Goal: Information Seeking & Learning: Compare options

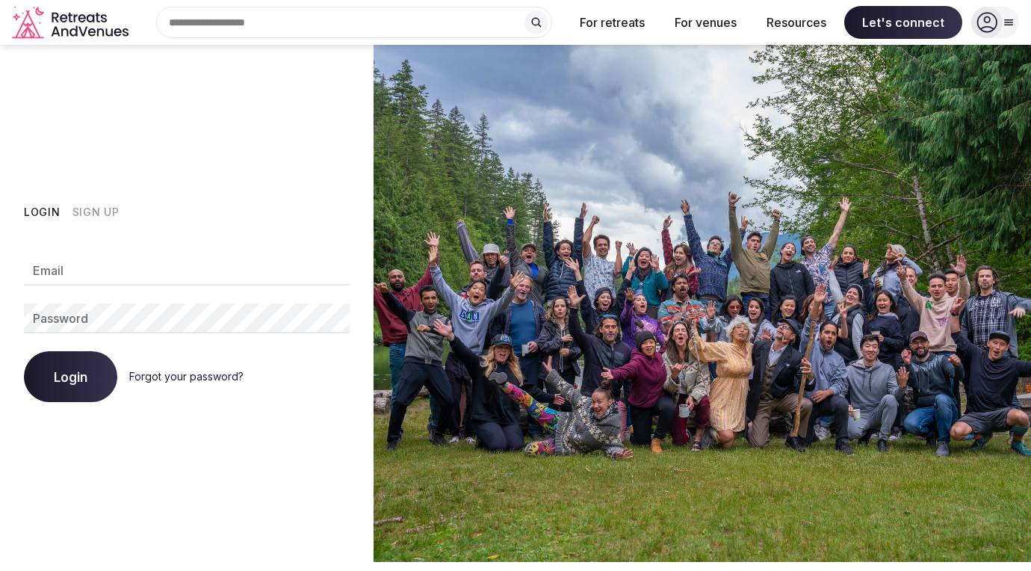
click at [113, 210] on button "Sign Up" at bounding box center [95, 212] width 47 height 15
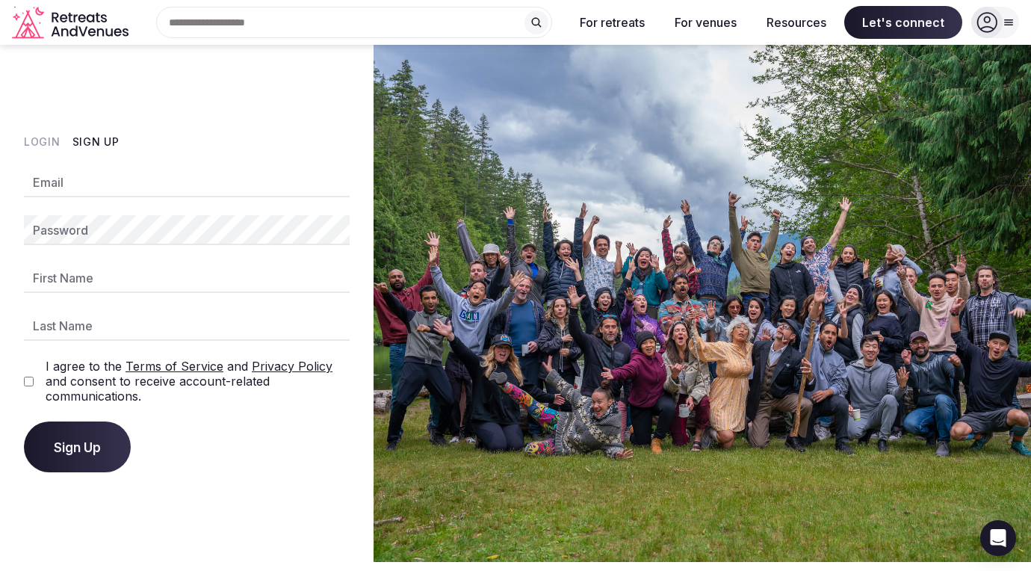
click at [108, 187] on input "Email" at bounding box center [187, 182] width 326 height 30
type input "**********"
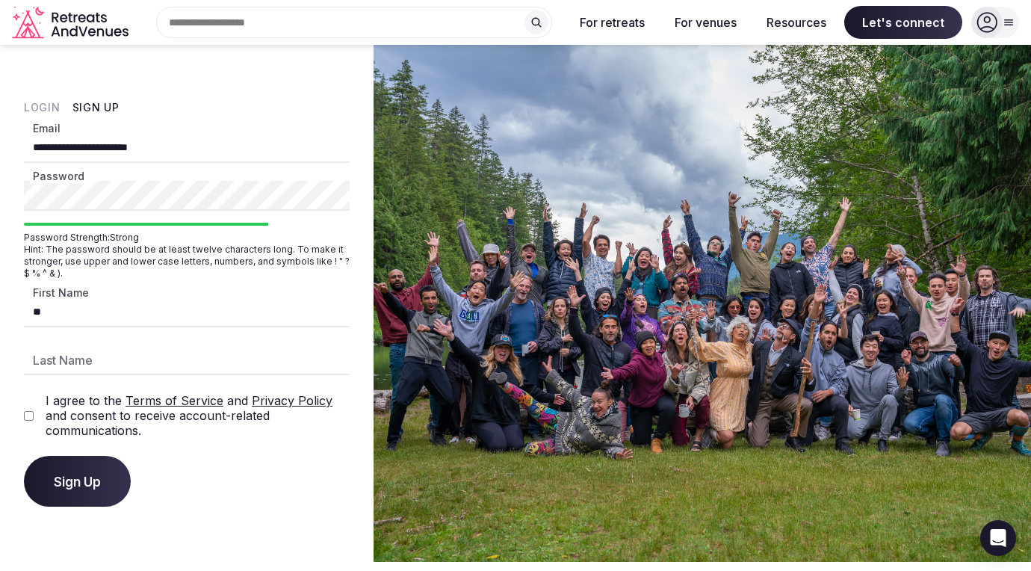
type input "*"
type input "*****"
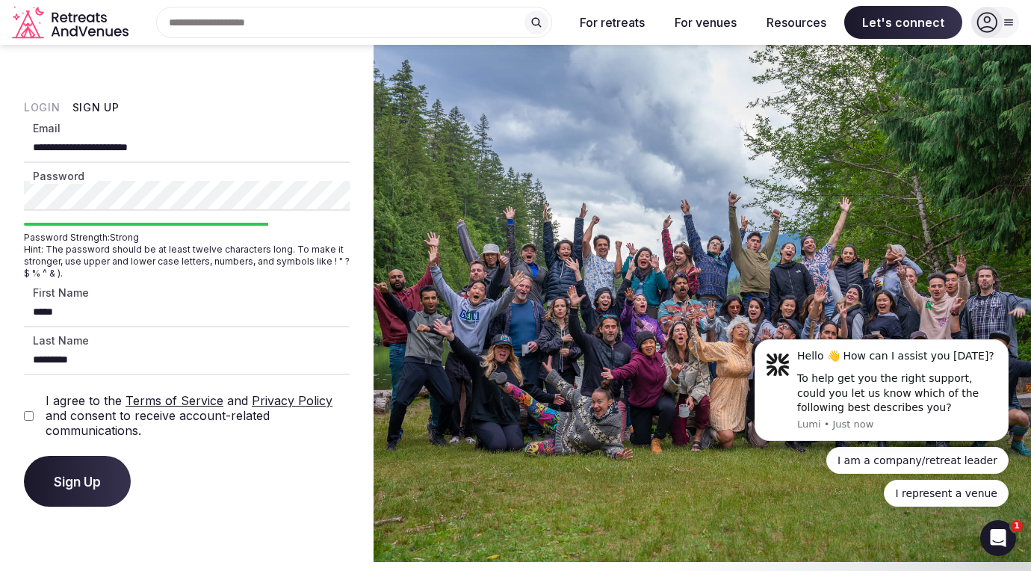
type input "*********"
click at [72, 473] on button "Sign Up" at bounding box center [77, 481] width 107 height 51
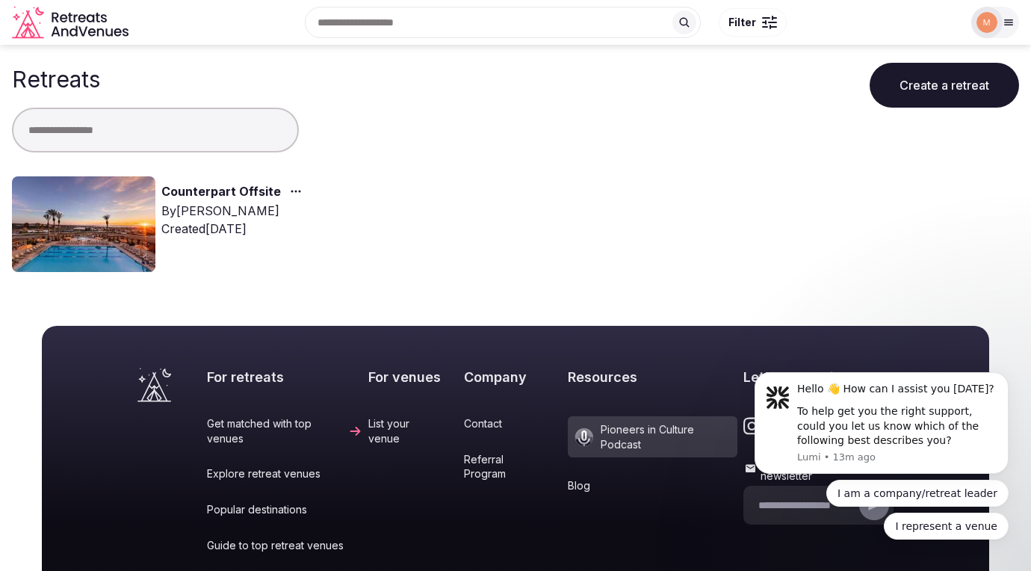
click at [234, 186] on link "Counterpart Offsite" at bounding box center [220, 191] width 119 height 19
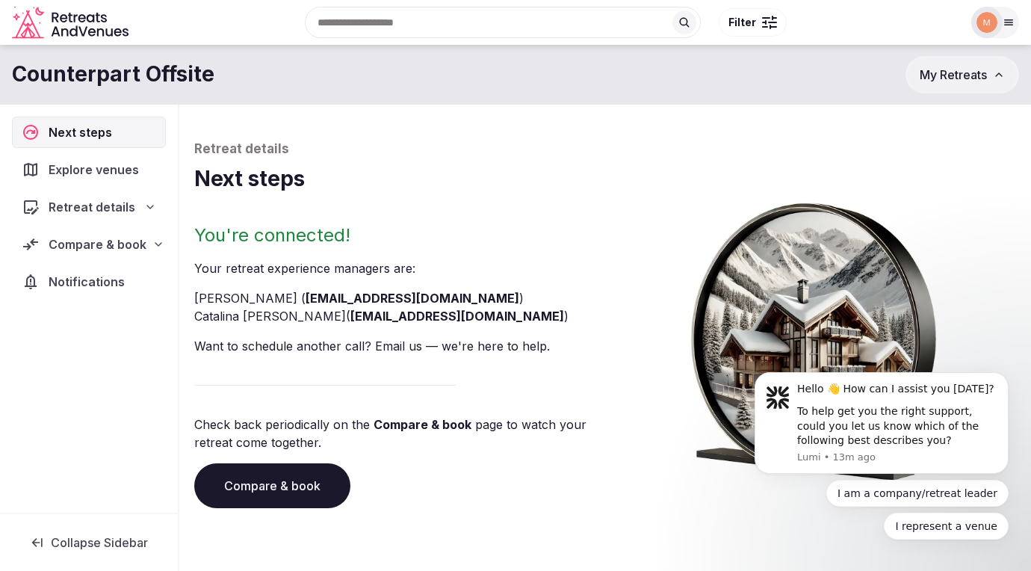
click at [121, 177] on span "Explore venues" at bounding box center [97, 170] width 96 height 18
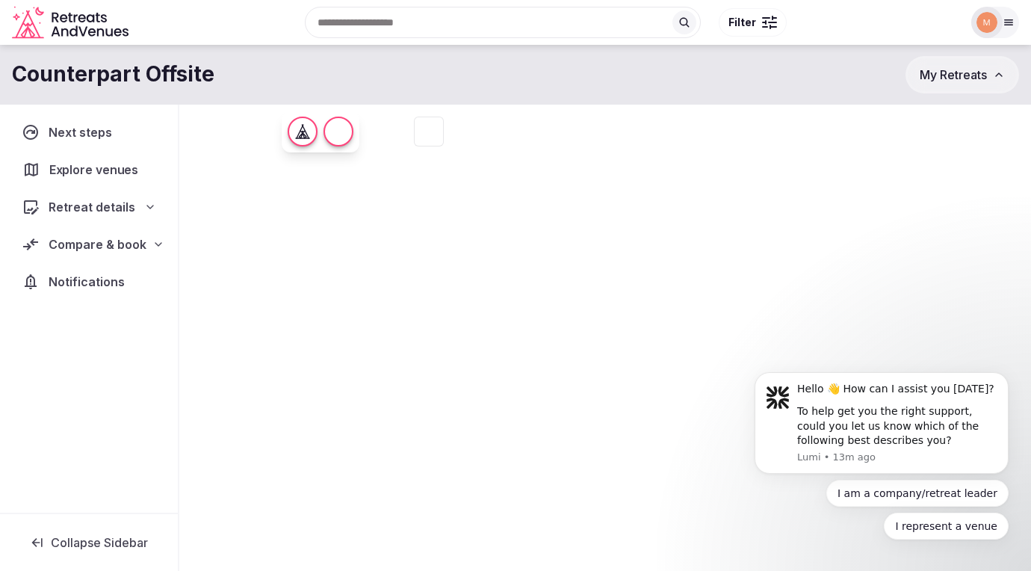
click at [121, 177] on span "Explore venues" at bounding box center [97, 170] width 96 height 18
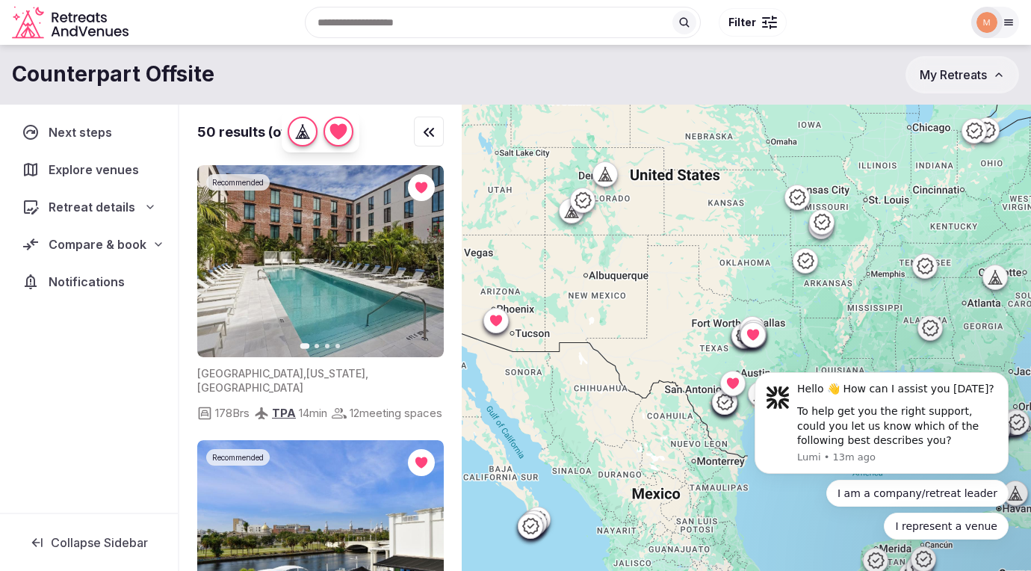
drag, startPoint x: 863, startPoint y: 306, endPoint x: 601, endPoint y: 193, distance: 284.7
click html "Hello 👋 How can I assist you today? To help get you the right support, could yo…"
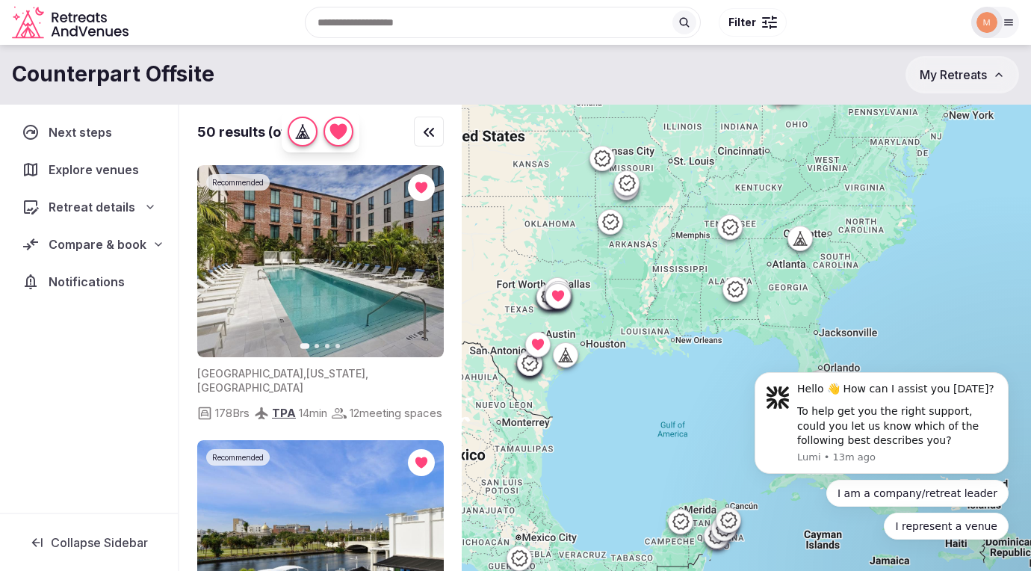
drag, startPoint x: 711, startPoint y: 236, endPoint x: 506, endPoint y: 194, distance: 209.6
click at [506, 194] on div at bounding box center [746, 363] width 569 height 517
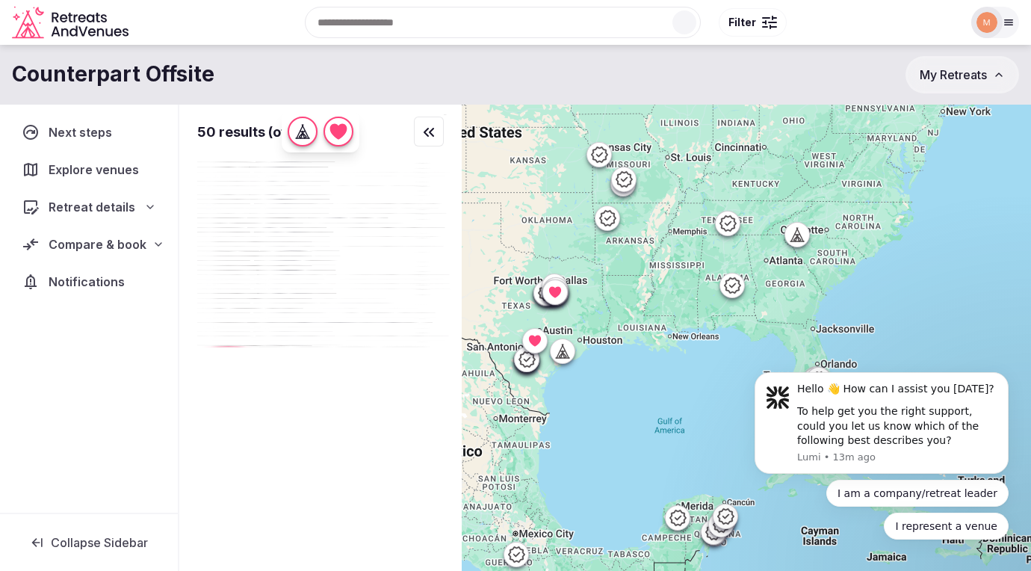
drag, startPoint x: 880, startPoint y: 341, endPoint x: 803, endPoint y: 234, distance: 132.0
click html "Hello 👋 How can I assist you today? To help get you the right support, could yo…"
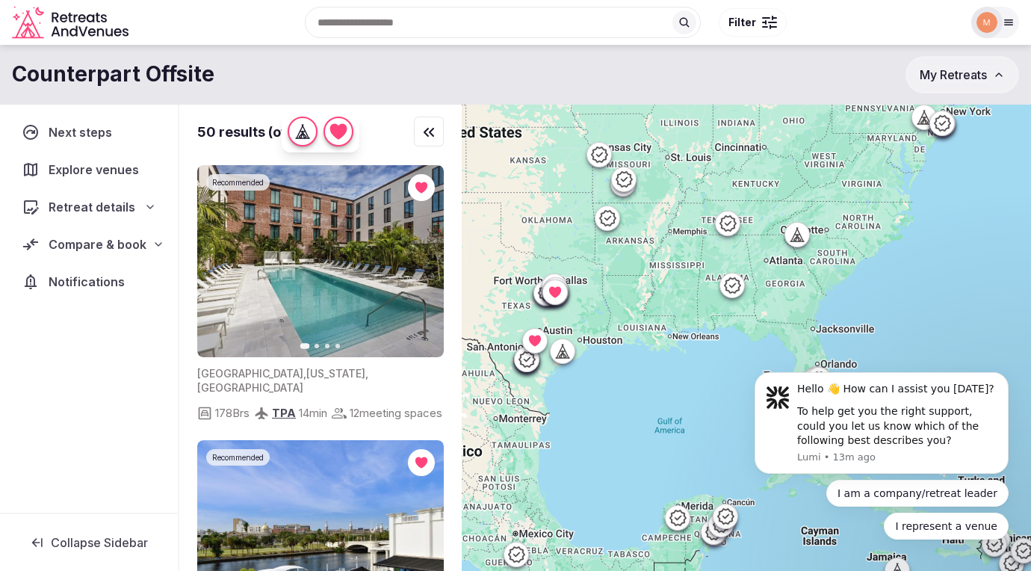
drag, startPoint x: 874, startPoint y: 291, endPoint x: 870, endPoint y: 223, distance: 68.1
click html "Hello 👋 How can I assist you today? To help get you the right support, could yo…"
click at [1001, 374] on icon "Dismiss notification" at bounding box center [1003, 376] width 5 height 5
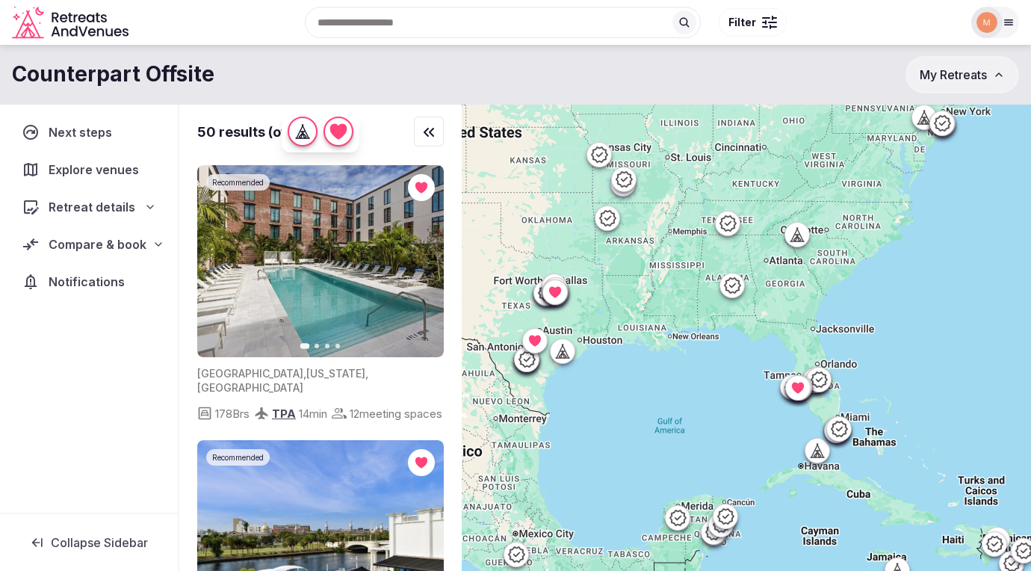
click at [797, 391] on icon at bounding box center [798, 387] width 12 height 11
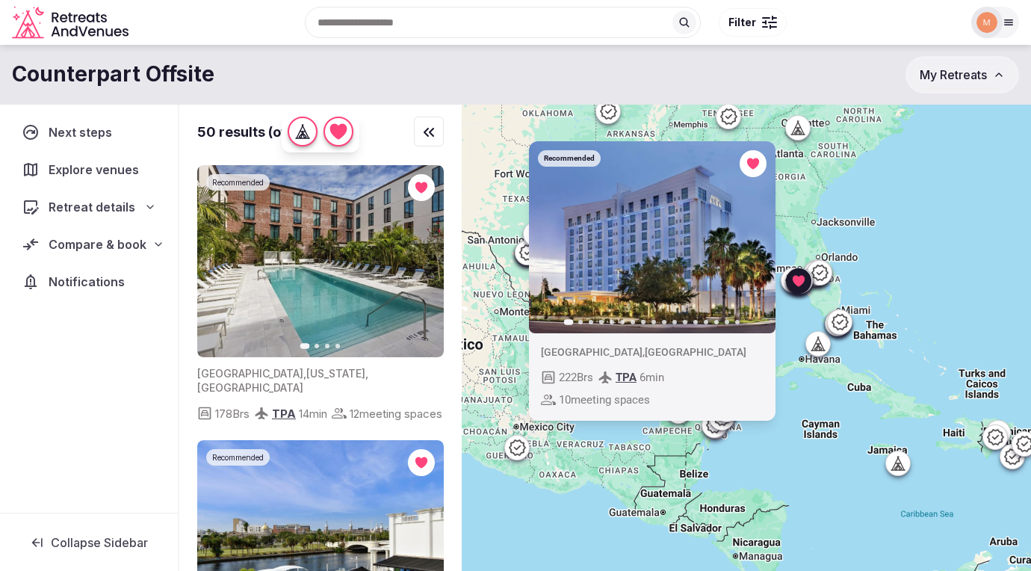
drag, startPoint x: 894, startPoint y: 361, endPoint x: 895, endPoint y: 247, distance: 114.3
click at [895, 247] on div "Recommended Previous slide Next slide United States , Tampa 222 Brs TPA 6 min 1…" at bounding box center [746, 363] width 569 height 517
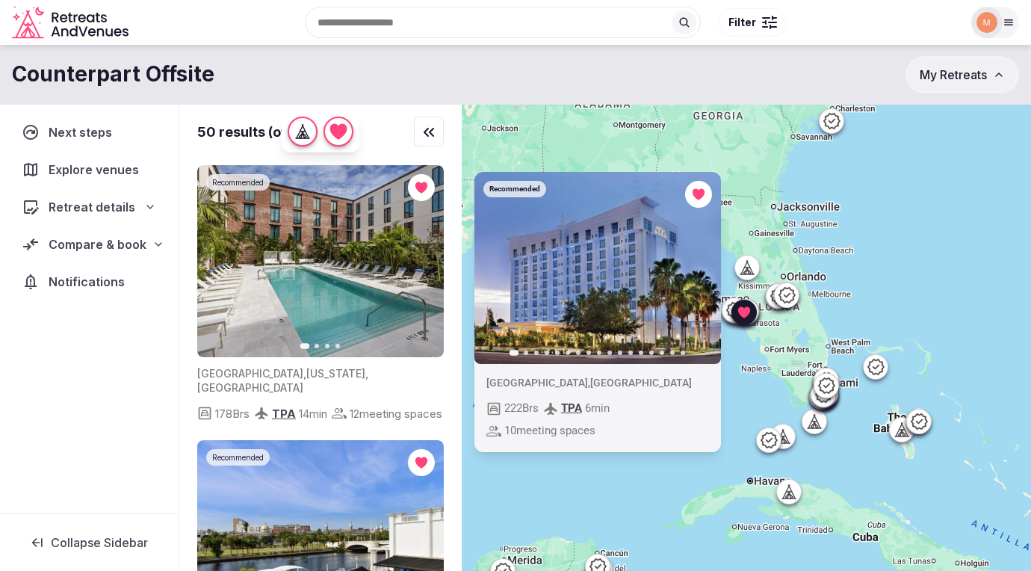
click at [103, 245] on span "Compare & book" at bounding box center [98, 244] width 98 height 18
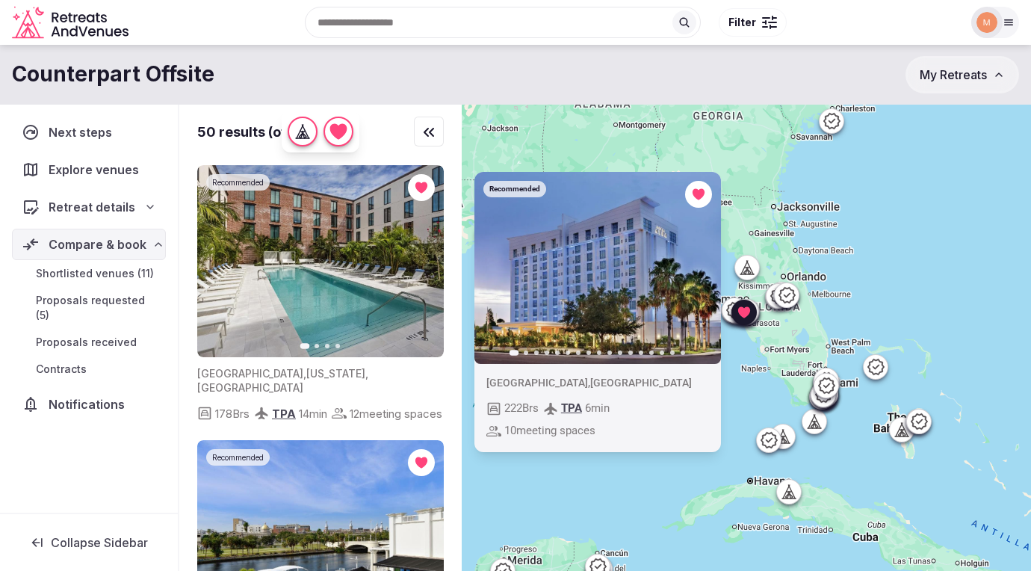
click at [99, 276] on span "Shortlisted venues (11)" at bounding box center [95, 273] width 118 height 15
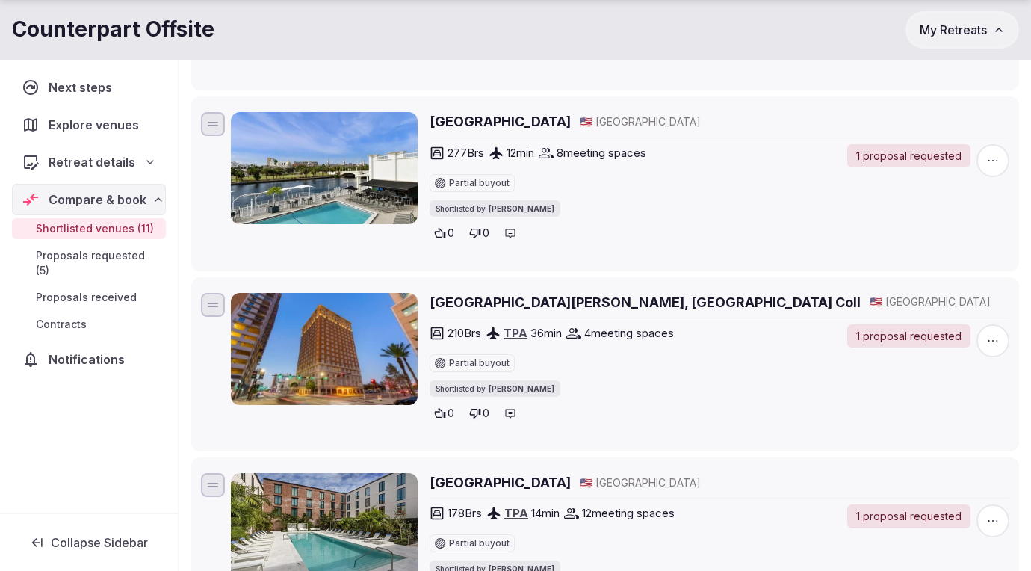
scroll to position [740, 0]
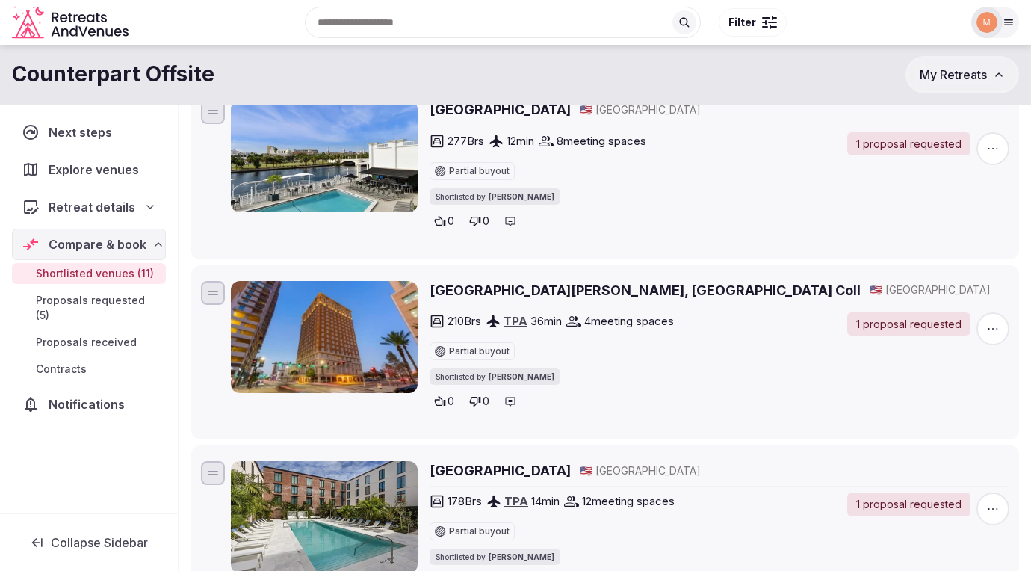
click at [992, 329] on icon "button" at bounding box center [993, 328] width 10 height 1
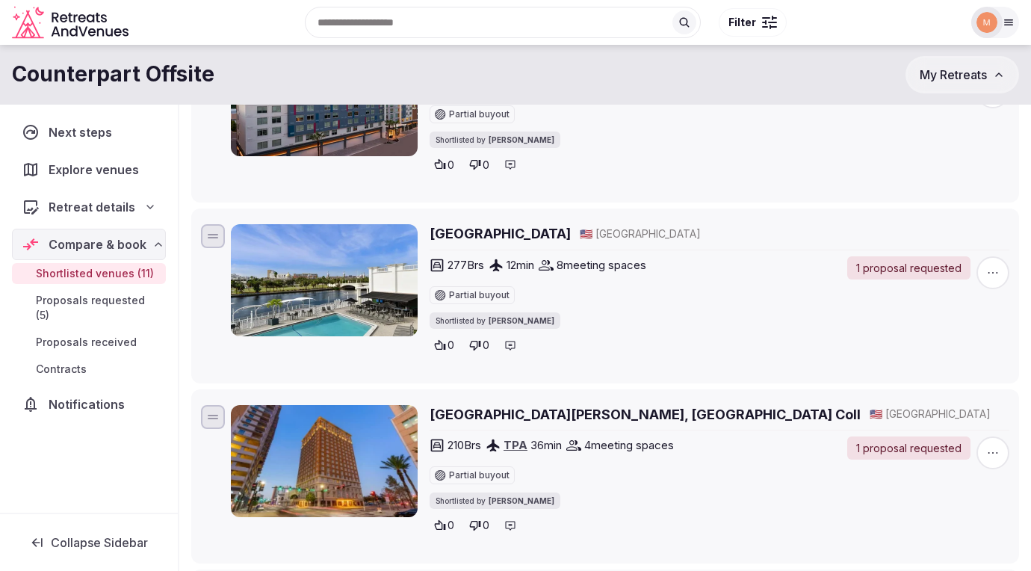
scroll to position [614, 0]
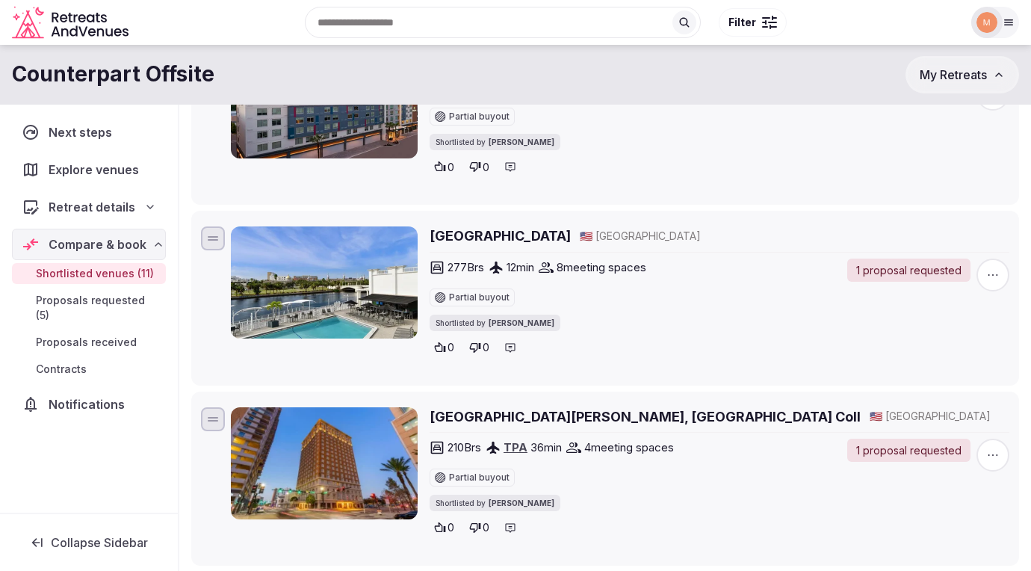
click at [665, 315] on div "Shortlisted by Shay Tippie" at bounding box center [632, 321] width 406 height 19
click at [506, 238] on h2 "Hotel Tampa Riverwalk" at bounding box center [499, 235] width 141 height 19
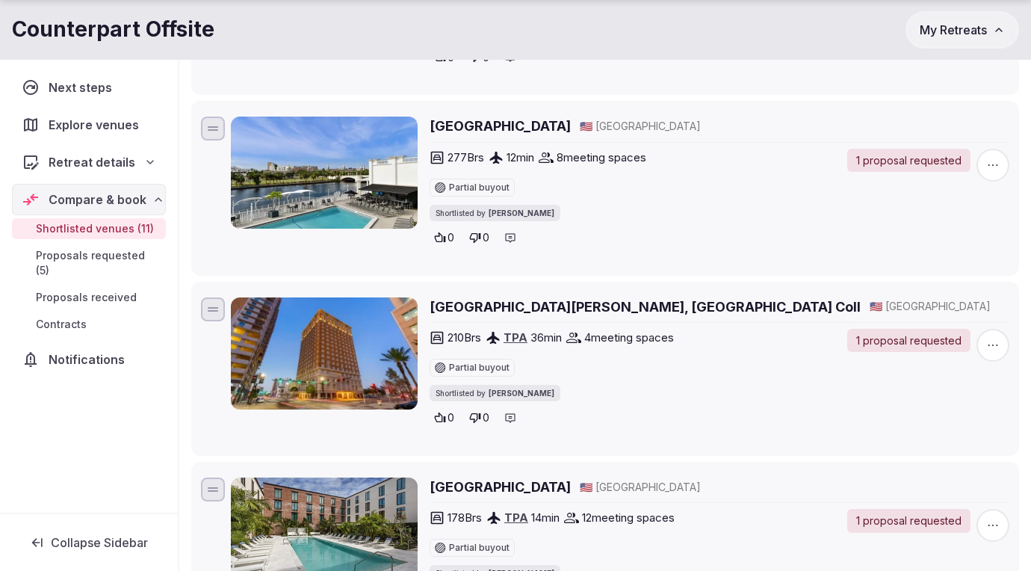
scroll to position [732, 0]
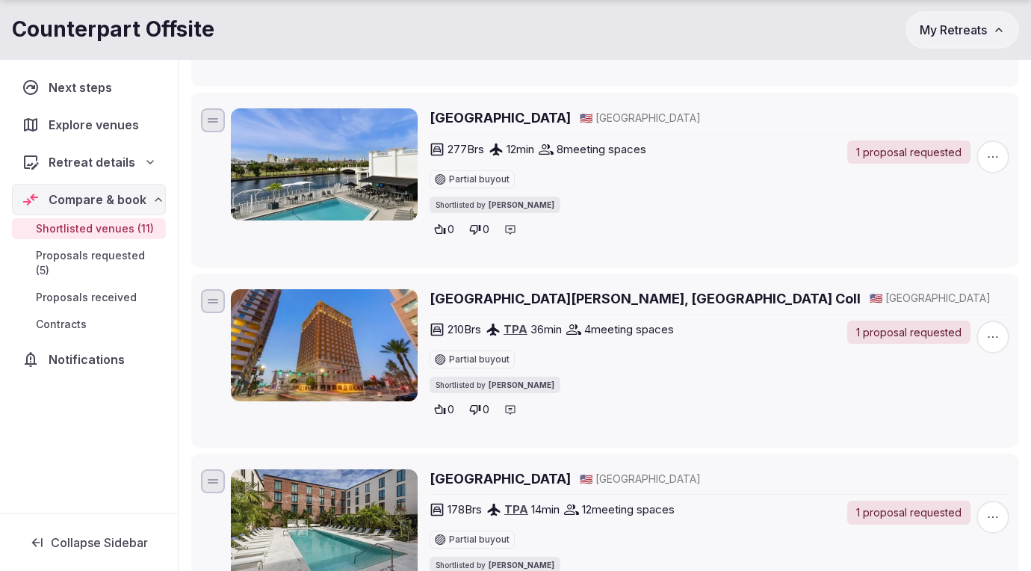
click at [664, 298] on h2 "Hotel Flor Tampa Downtown, Tapestry Coll" at bounding box center [644, 298] width 431 height 19
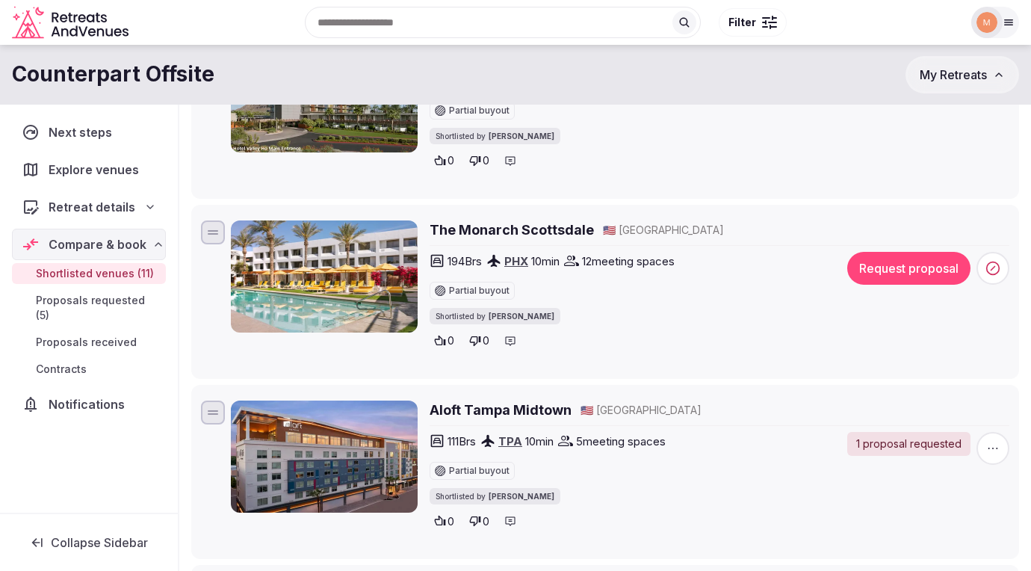
scroll to position [258, 0]
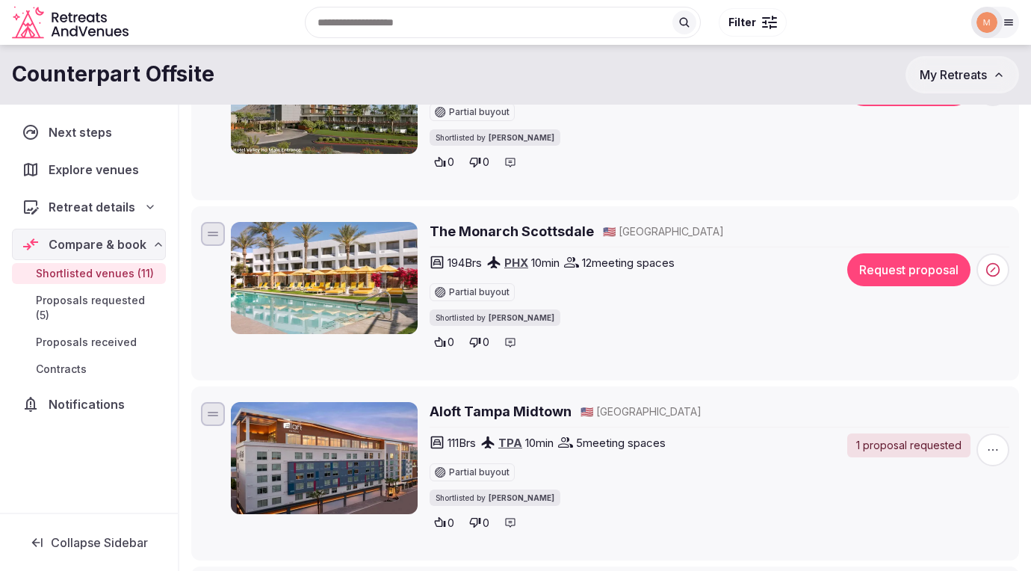
click at [545, 410] on h2 "Aloft Tampa Midtown" at bounding box center [500, 411] width 142 height 19
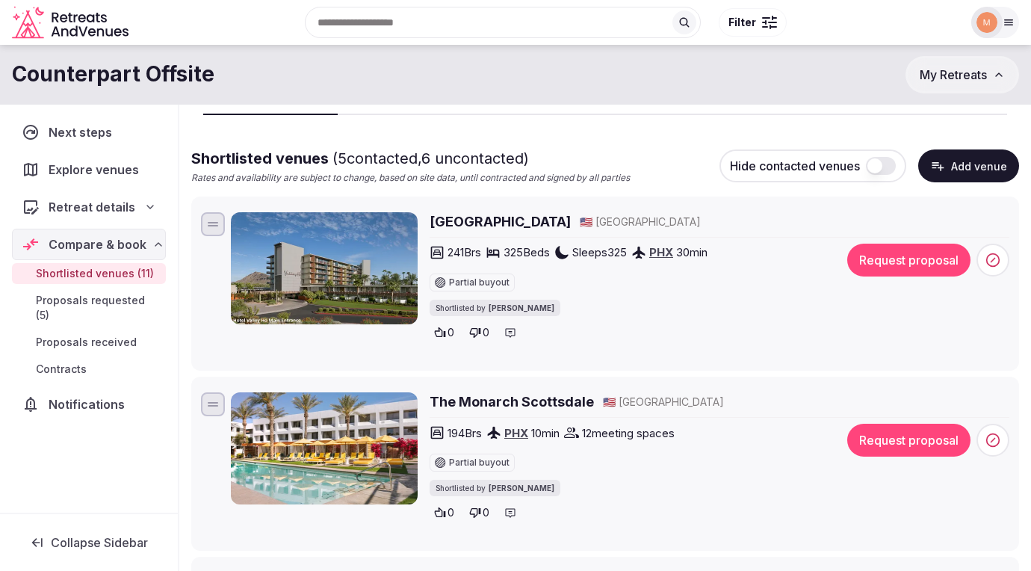
scroll to position [87, 0]
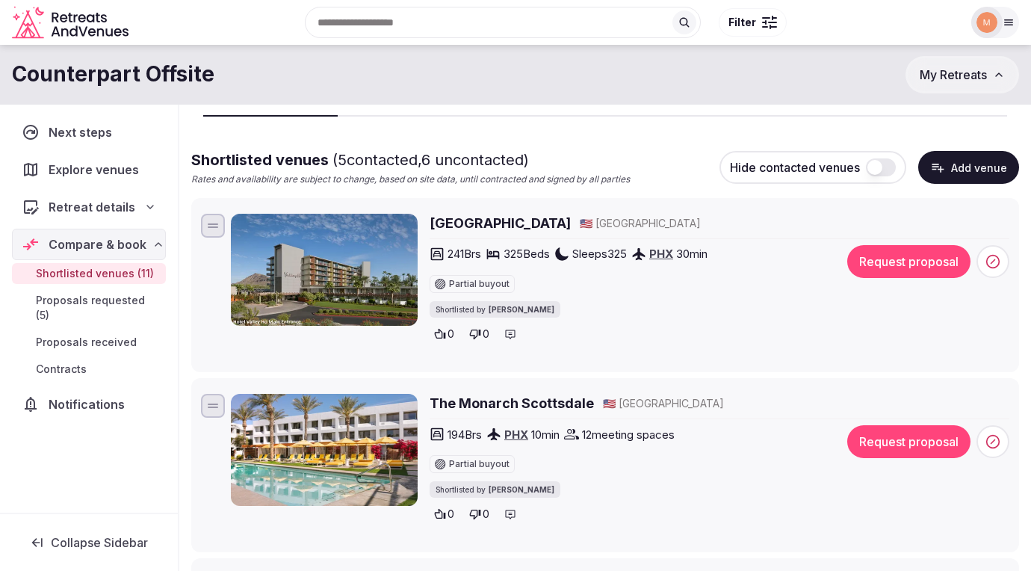
click at [505, 229] on h2 "Hotel Valley Ho" at bounding box center [499, 223] width 141 height 19
click at [489, 399] on h2 "The Monarch Scottsdale" at bounding box center [511, 403] width 164 height 19
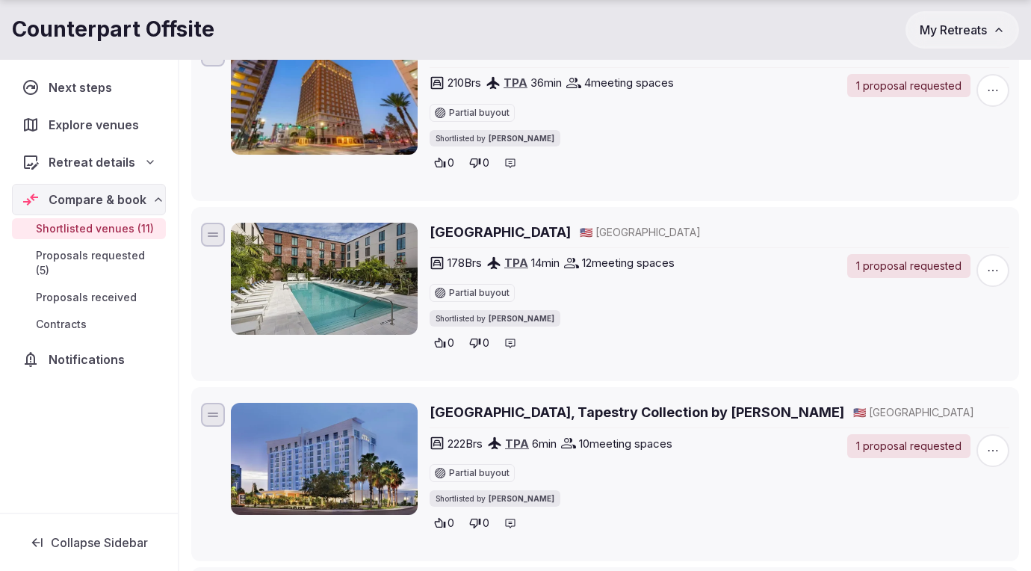
scroll to position [985, 0]
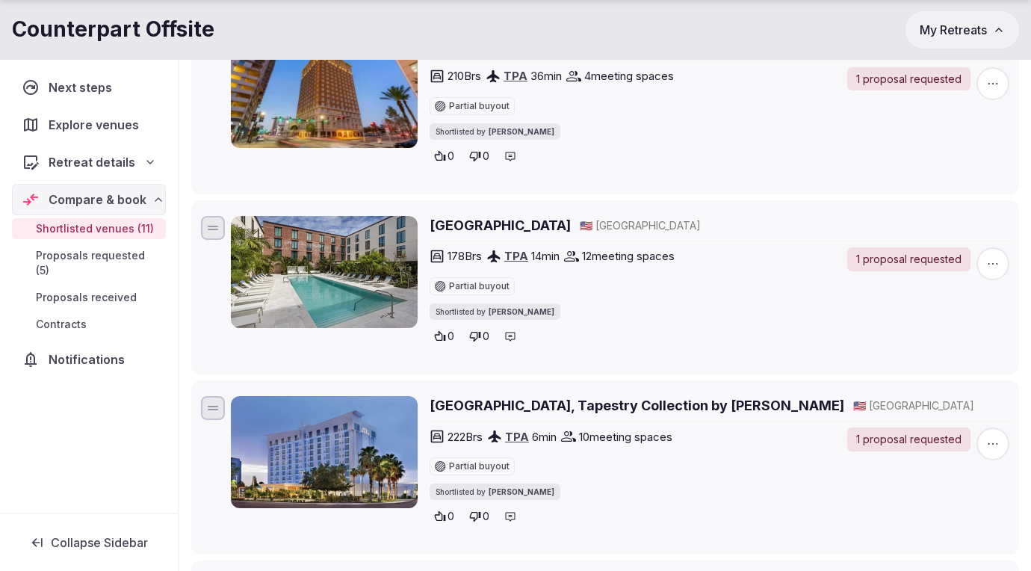
click at [469, 230] on h2 "Hotel Haya" at bounding box center [499, 225] width 141 height 19
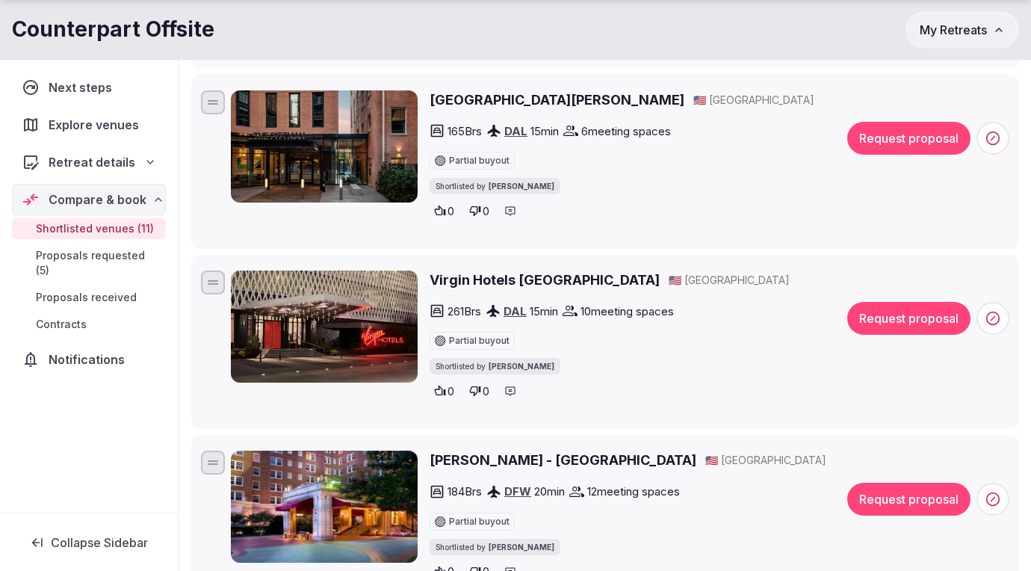
scroll to position [1480, 0]
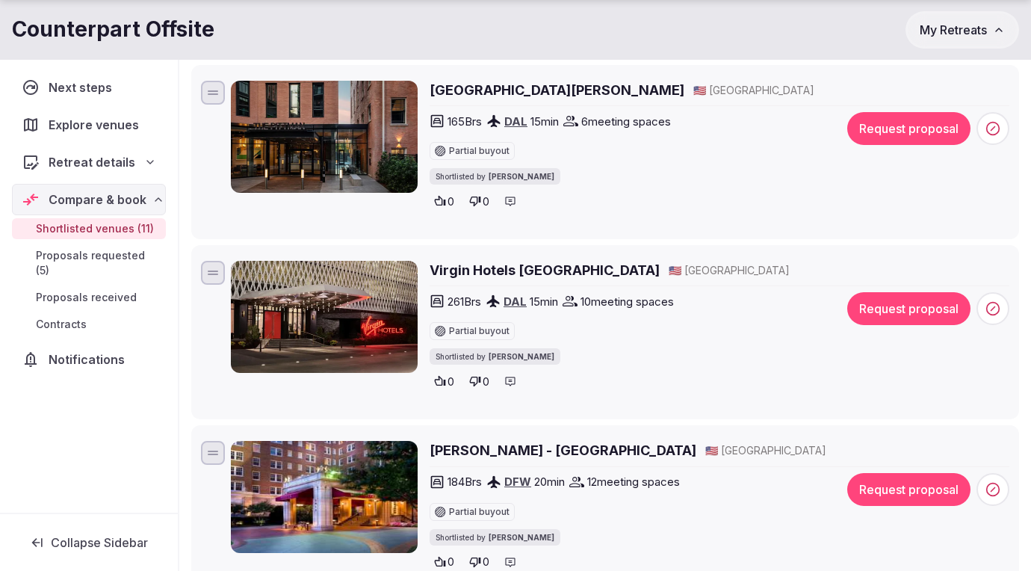
click at [477, 276] on h2 "Virgin Hotels Dallas" at bounding box center [544, 270] width 230 height 19
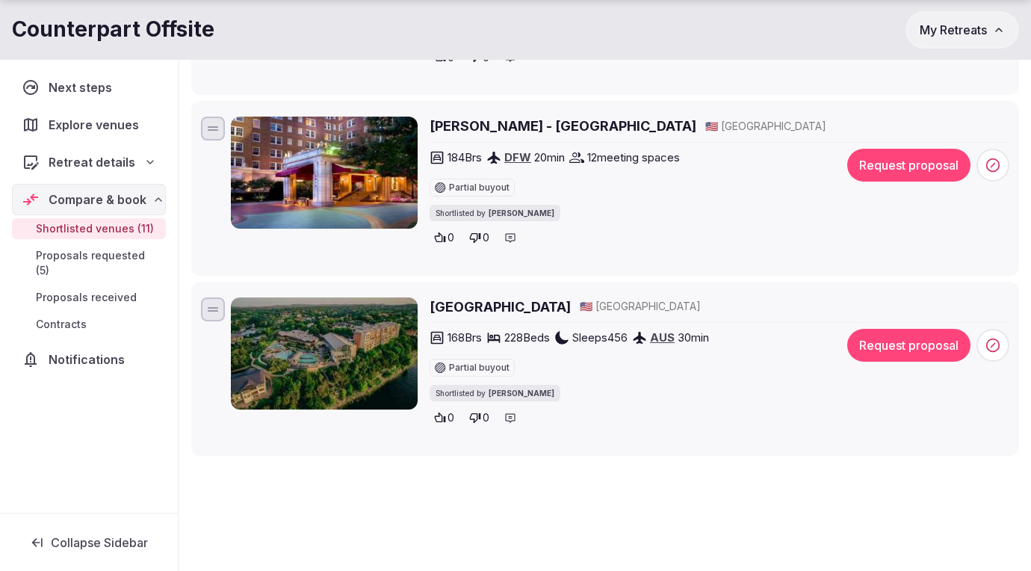
scroll to position [1832, 0]
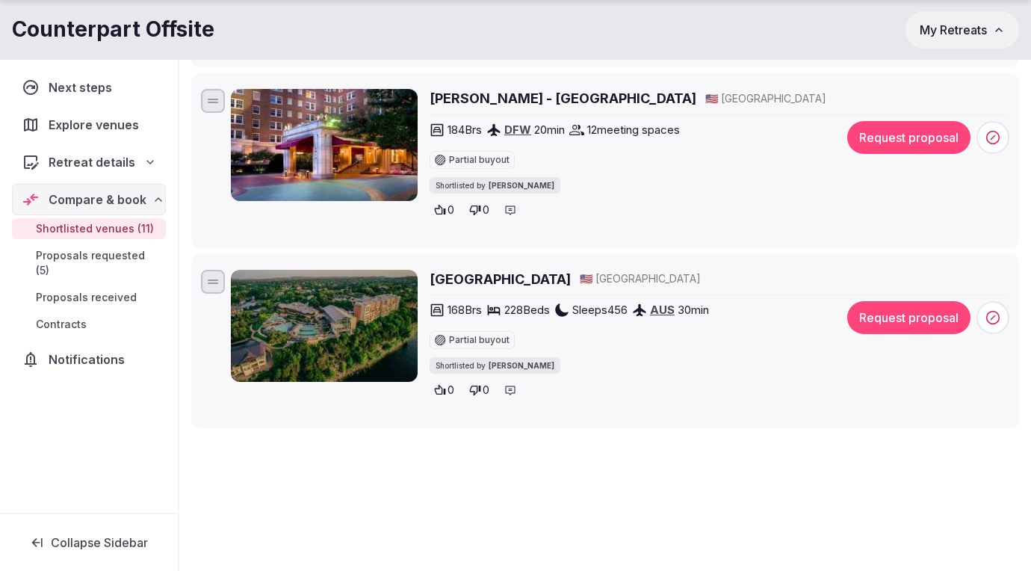
click at [518, 280] on h2 "[GEOGRAPHIC_DATA]" at bounding box center [499, 279] width 141 height 19
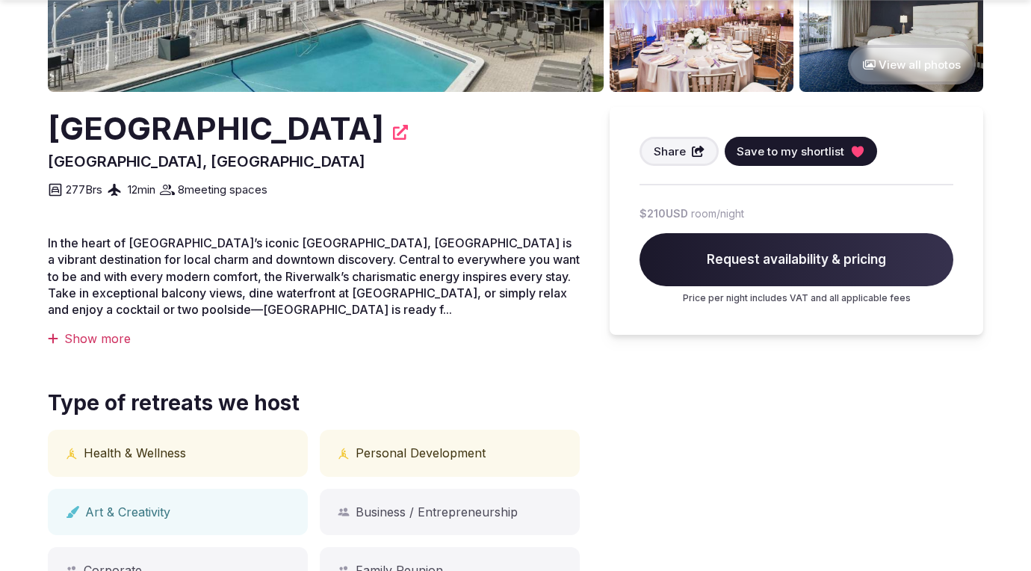
scroll to position [351, 0]
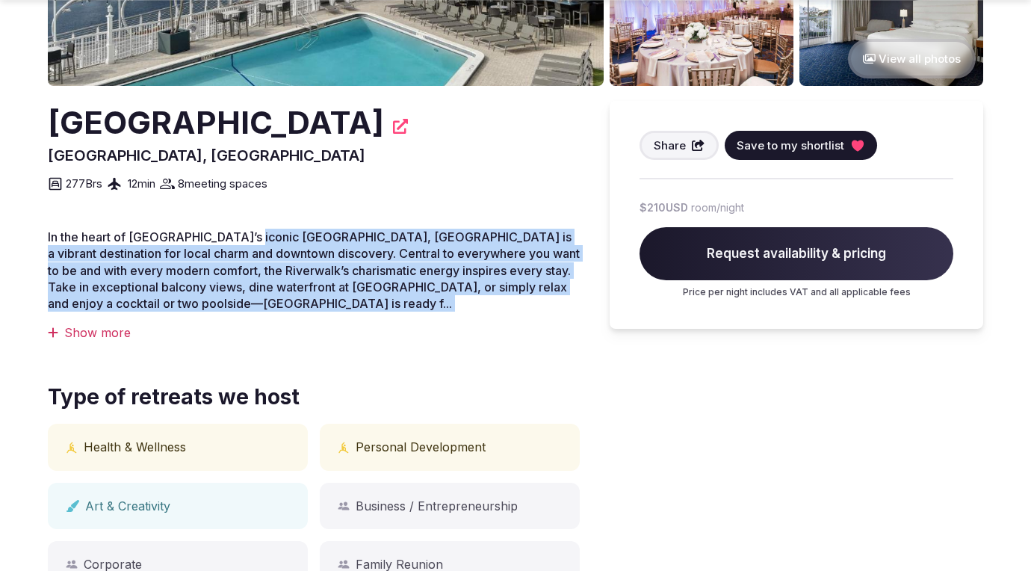
drag, startPoint x: 249, startPoint y: 233, endPoint x: 397, endPoint y: 321, distance: 172.8
click at [397, 321] on div "In the heart of [GEOGRAPHIC_DATA]’s iconic [GEOGRAPHIC_DATA], [GEOGRAPHIC_DATA]…" at bounding box center [314, 285] width 532 height 112
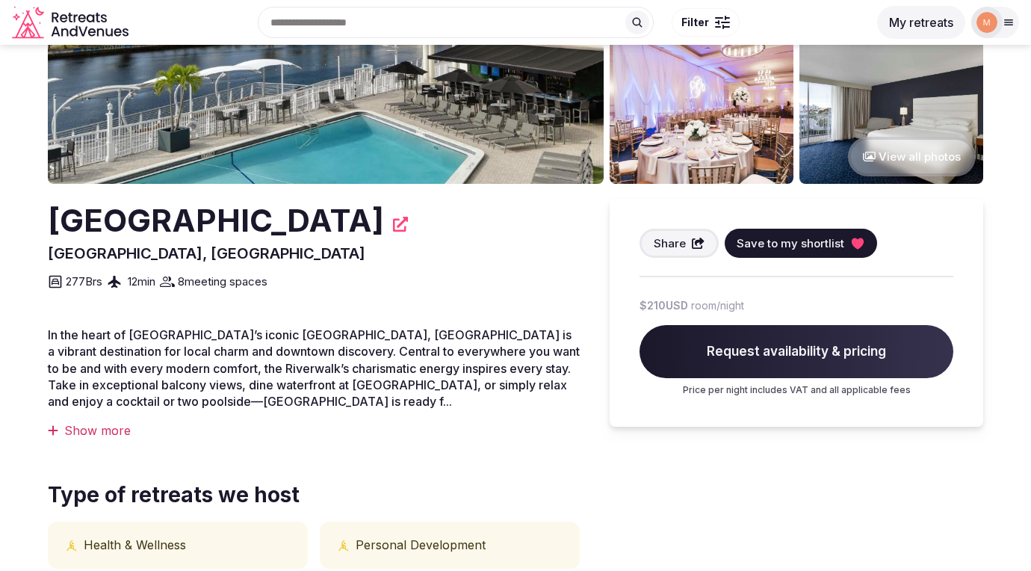
scroll to position [251, 0]
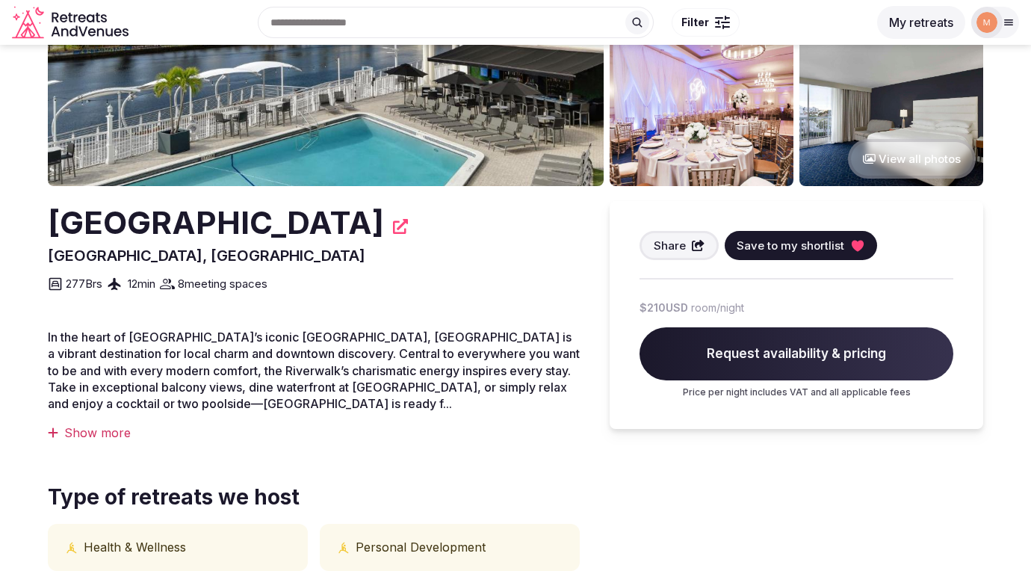
click at [775, 245] on span "Save to my shortlist" at bounding box center [790, 245] width 108 height 16
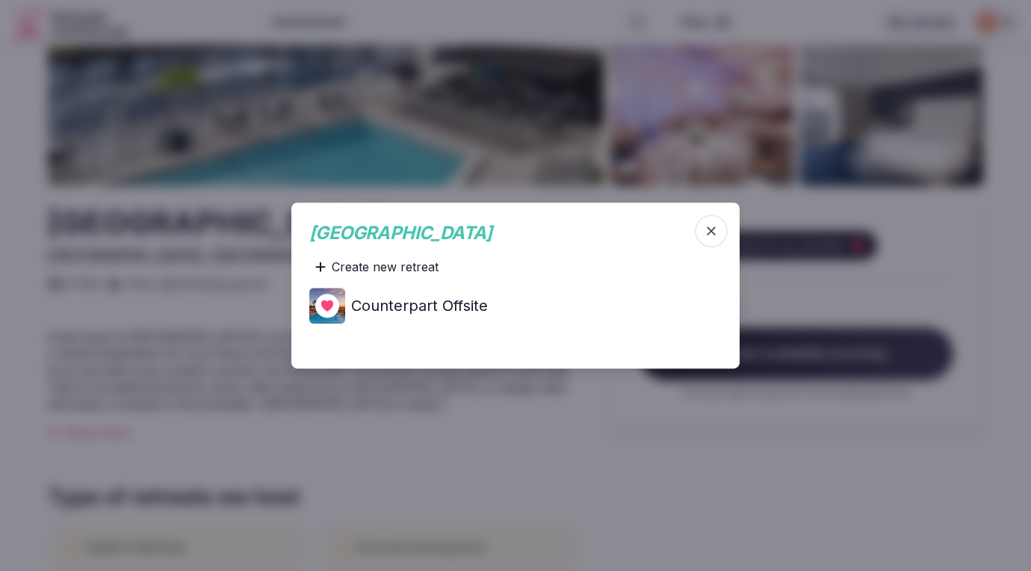
click at [441, 305] on h4 "Counterpart Offsite" at bounding box center [419, 305] width 137 height 21
click at [0, 0] on icon at bounding box center [0, 0] width 0 height 0
click at [215, 330] on div at bounding box center [515, 285] width 1031 height 571
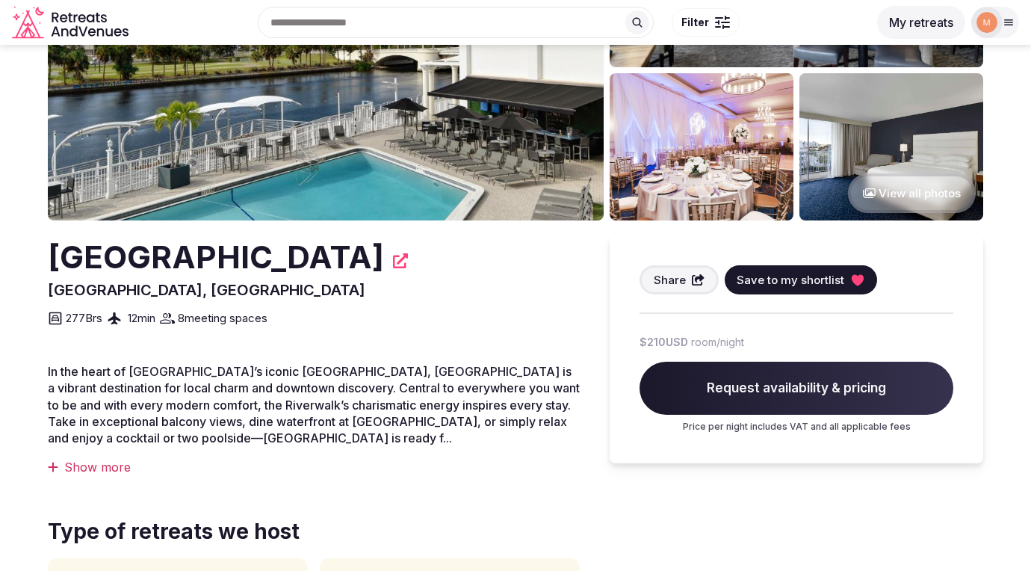
scroll to position [0, 0]
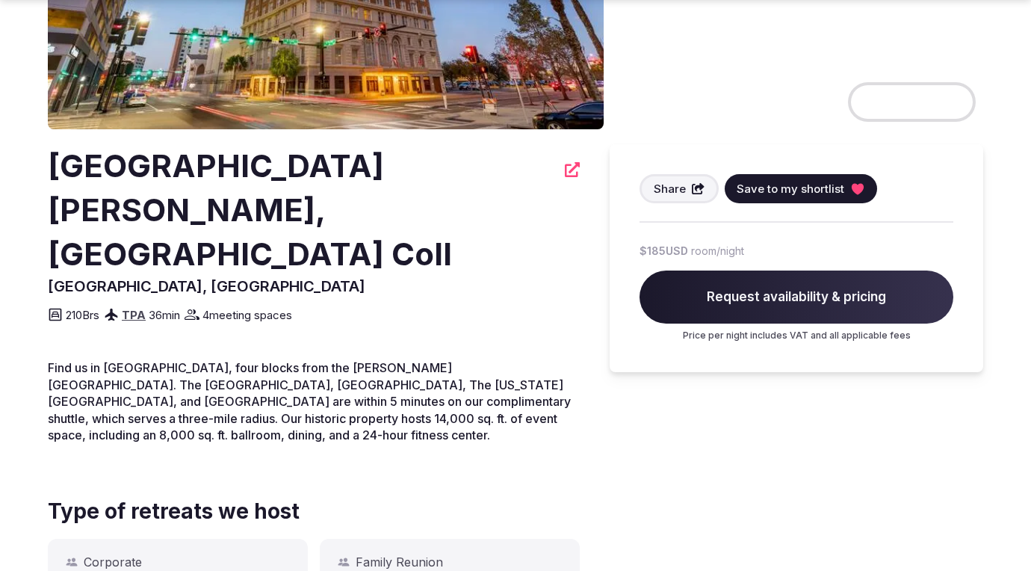
scroll to position [316, 0]
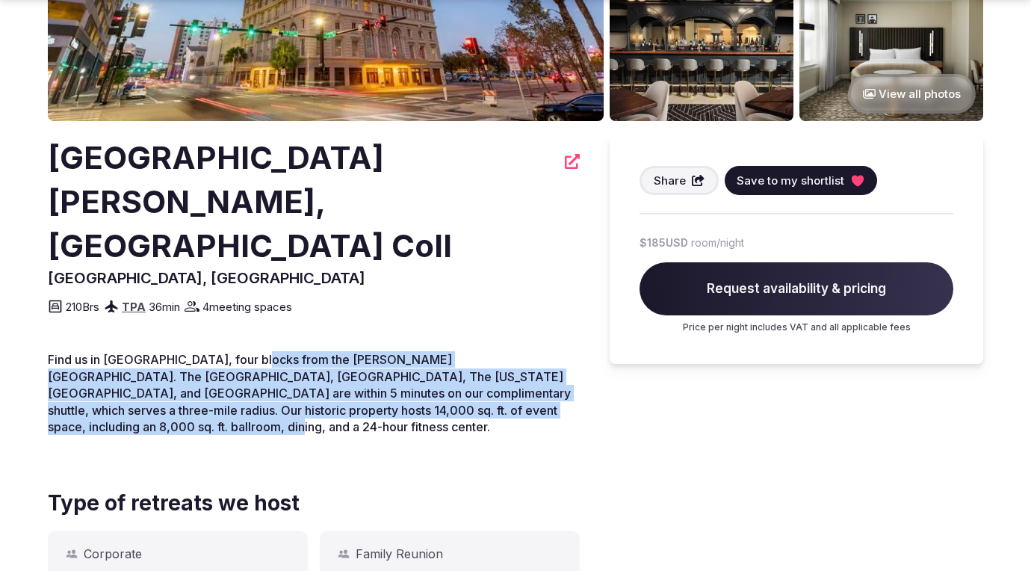
drag, startPoint x: 273, startPoint y: 316, endPoint x: 403, endPoint y: 397, distance: 153.6
click at [403, 397] on div "Find us in Downtown Tampa, four blocks from the Stratz Center. The Tampa Conven…" at bounding box center [314, 399] width 532 height 96
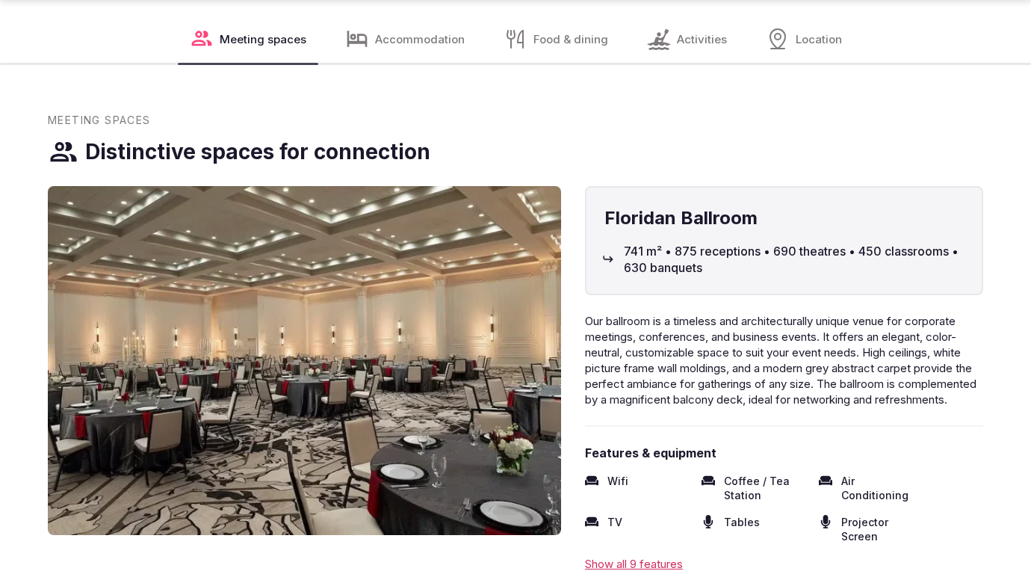
scroll to position [1606, 0]
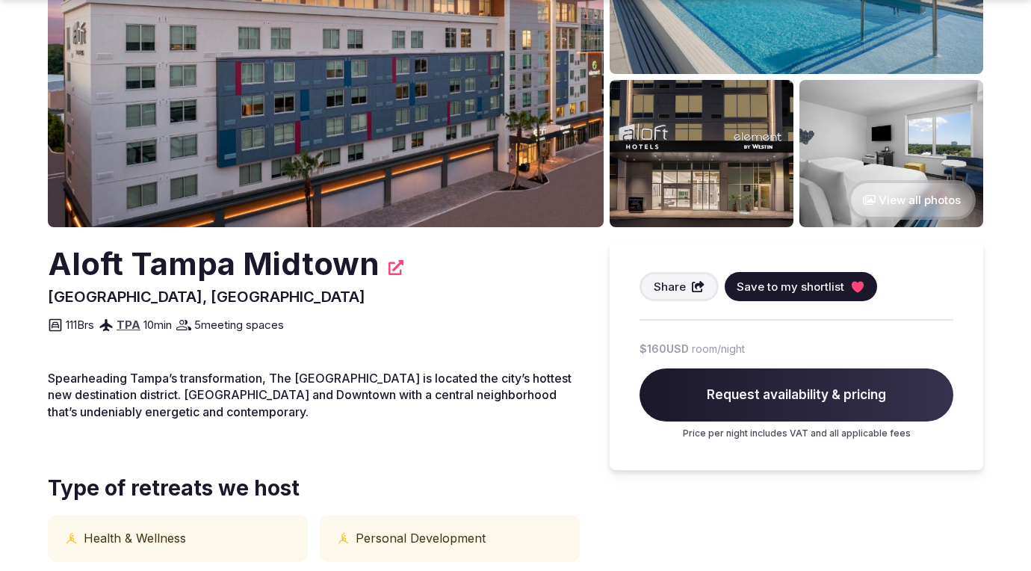
scroll to position [216, 0]
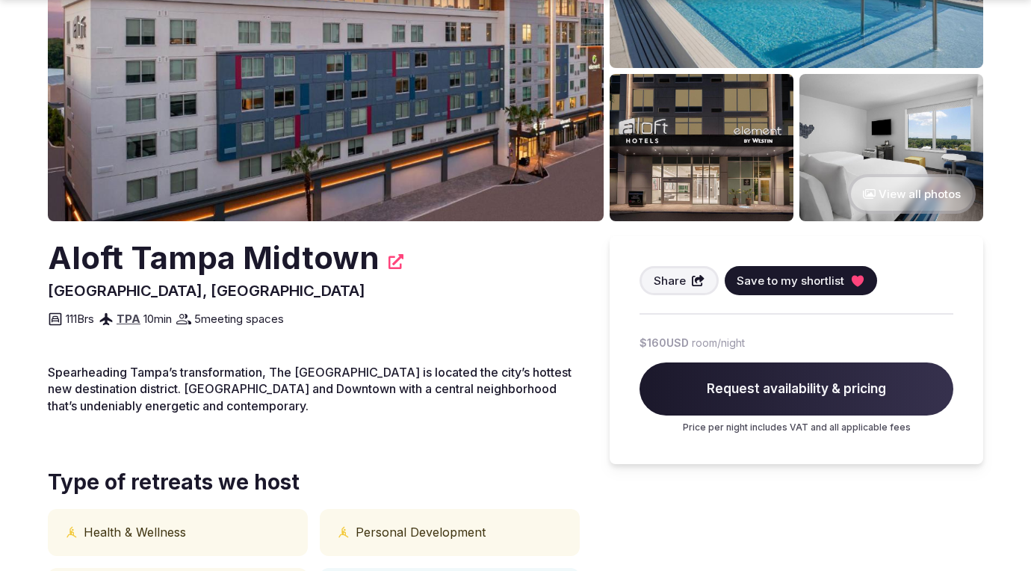
drag, startPoint x: 203, startPoint y: 375, endPoint x: 486, endPoint y: 412, distance: 285.5
click at [486, 412] on p "Spearheading Tampa’s transformation, The Aloft Midtown Tampa Hotel is located t…" at bounding box center [314, 389] width 532 height 50
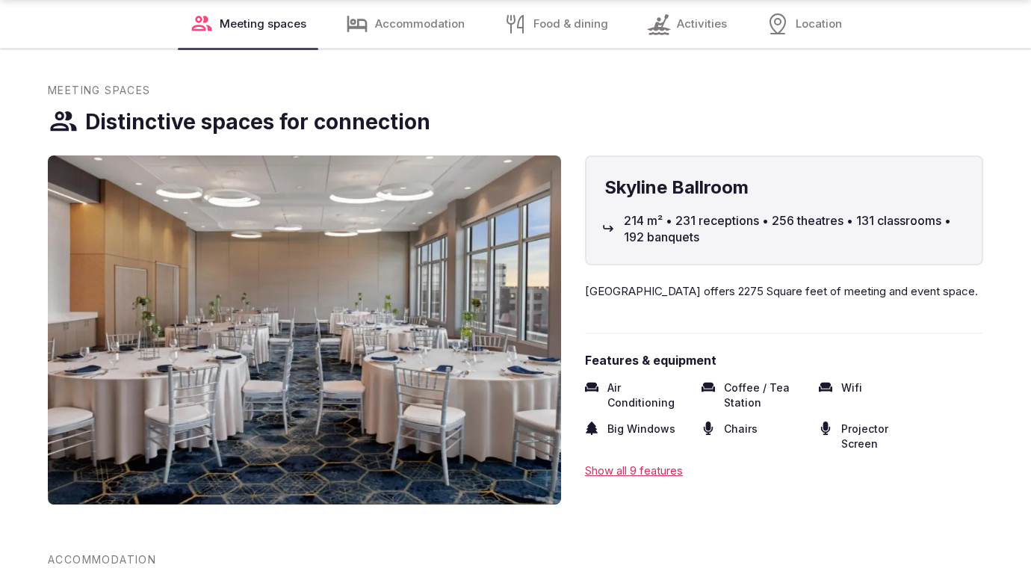
scroll to position [1022, 0]
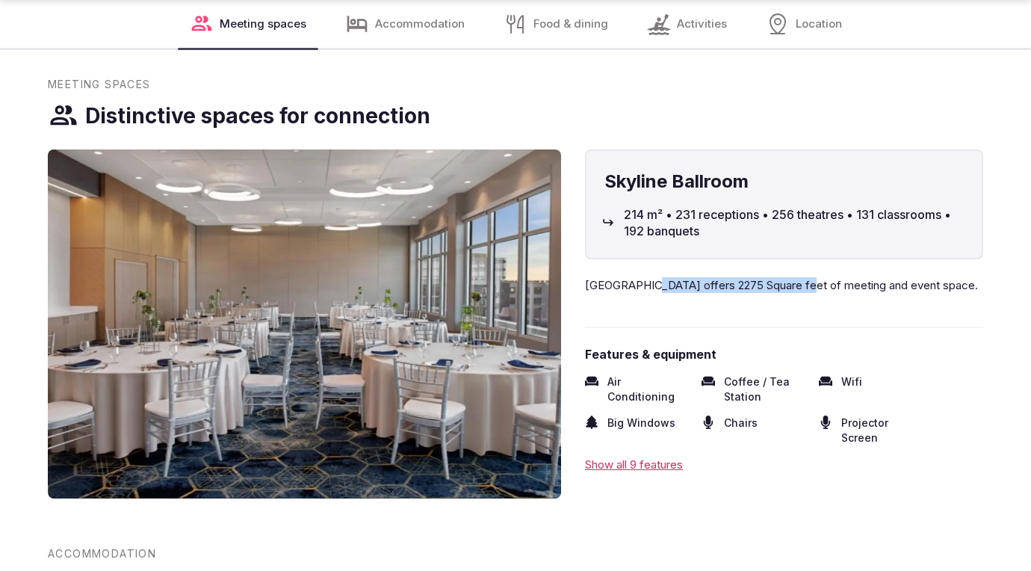
drag, startPoint x: 643, startPoint y: 287, endPoint x: 804, endPoint y: 287, distance: 160.6
click at [803, 287] on span "Skyline Ballroom offers 2275 Square feet of meeting and event space." at bounding box center [781, 285] width 393 height 14
click at [804, 287] on span "Skyline Ballroom offers 2275 Square feet of meeting and event space." at bounding box center [781, 285] width 393 height 14
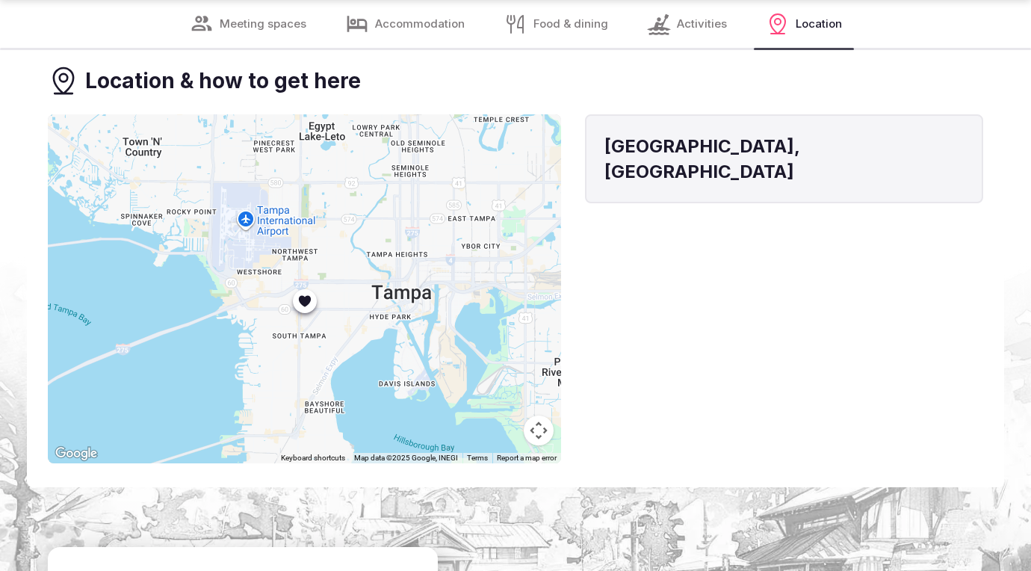
scroll to position [2985, 0]
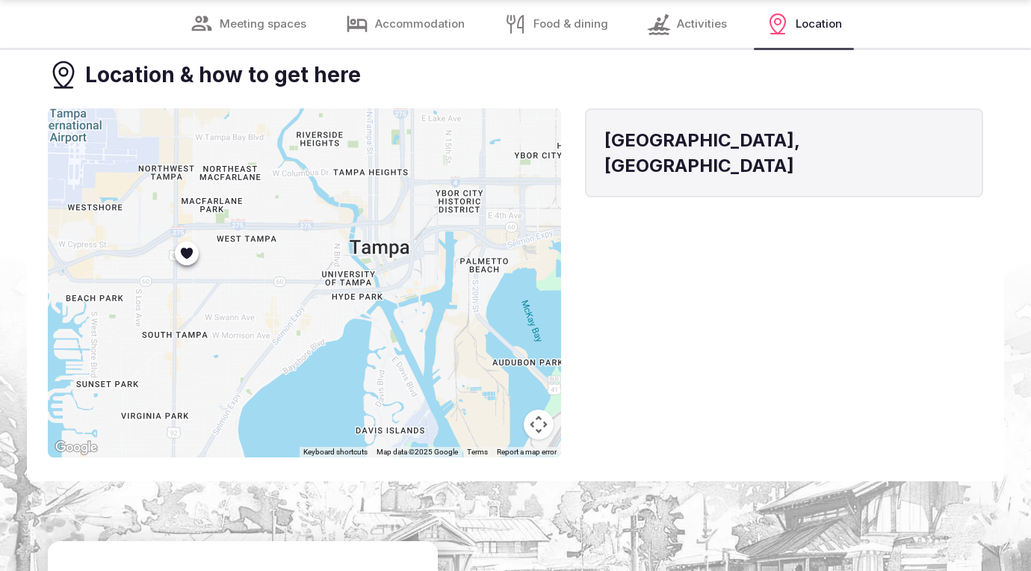
drag, startPoint x: 460, startPoint y: 317, endPoint x: 344, endPoint y: 317, distance: 115.8
click at [344, 317] on div at bounding box center [304, 282] width 513 height 349
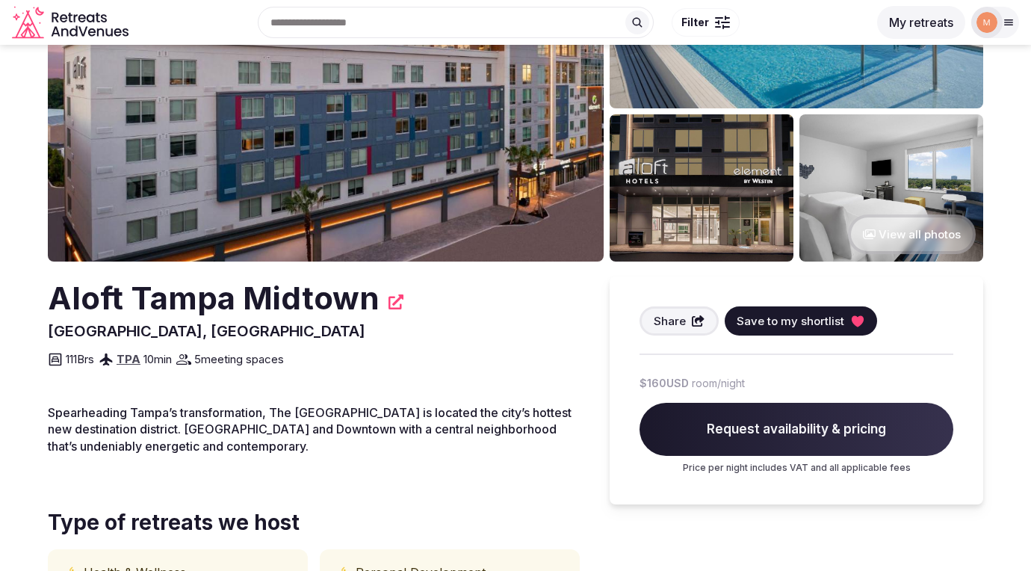
scroll to position [163, 0]
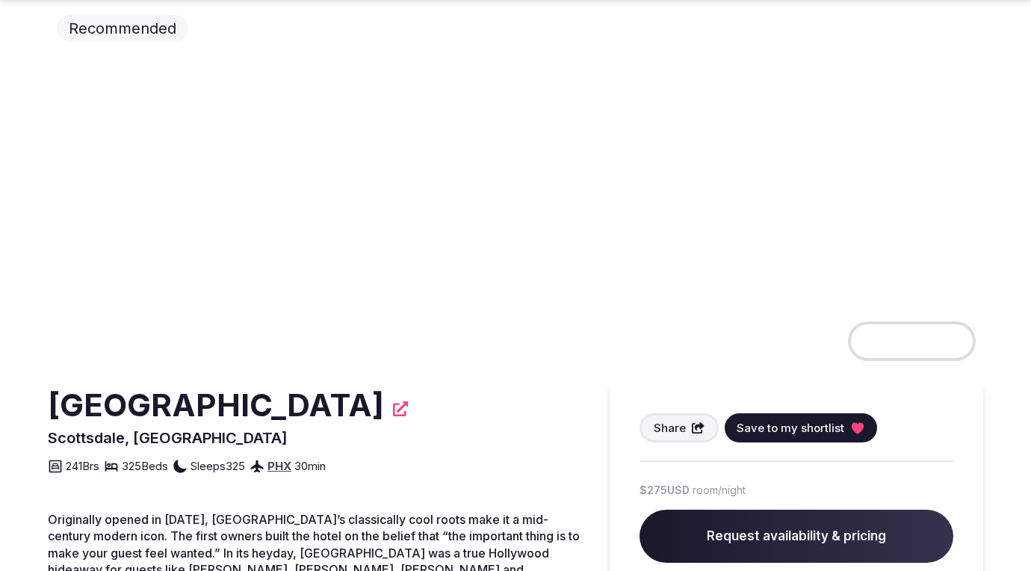
scroll to position [81, 0]
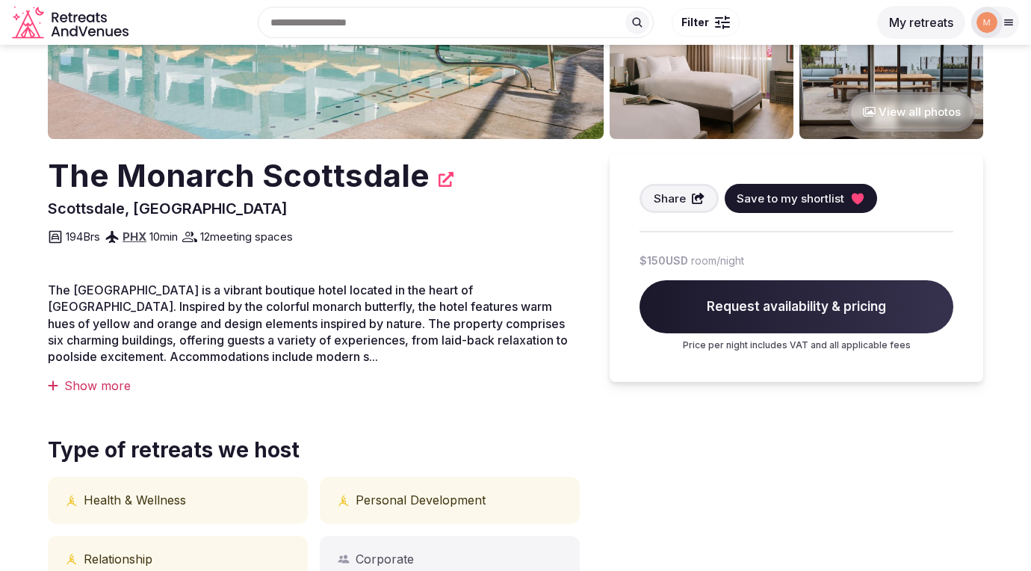
scroll to position [296, 0]
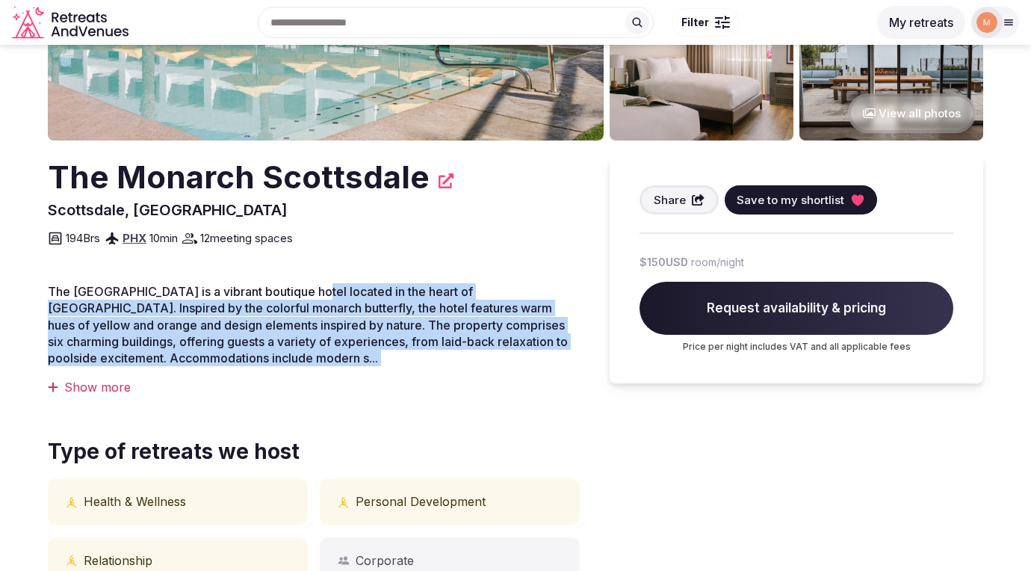
drag, startPoint x: 314, startPoint y: 290, endPoint x: 444, endPoint y: 367, distance: 152.0
click at [444, 367] on div "The Monarch Scottsdale is a vibrant boutique hotel located in the heart of Old …" at bounding box center [314, 339] width 532 height 112
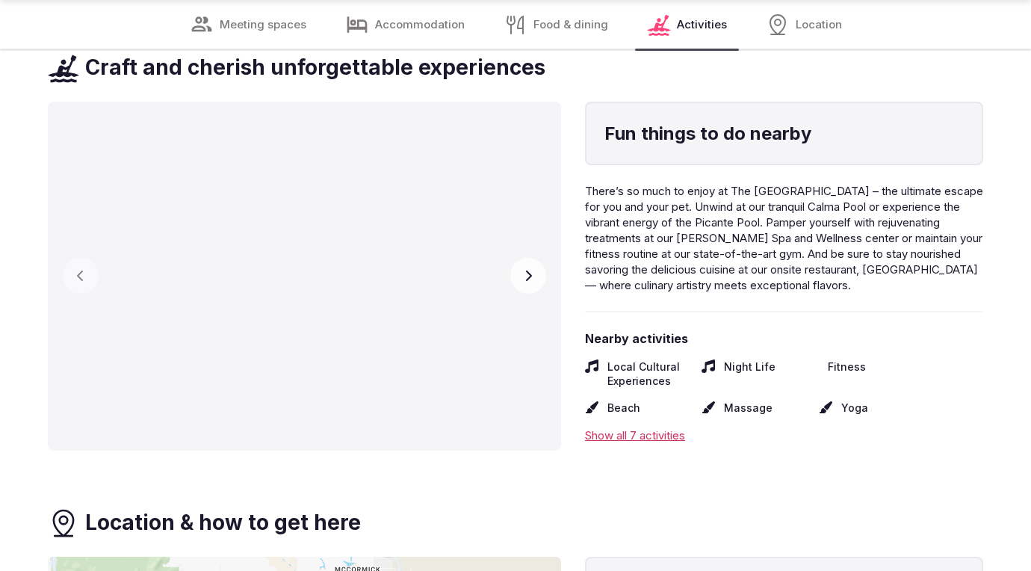
scroll to position [2526, 0]
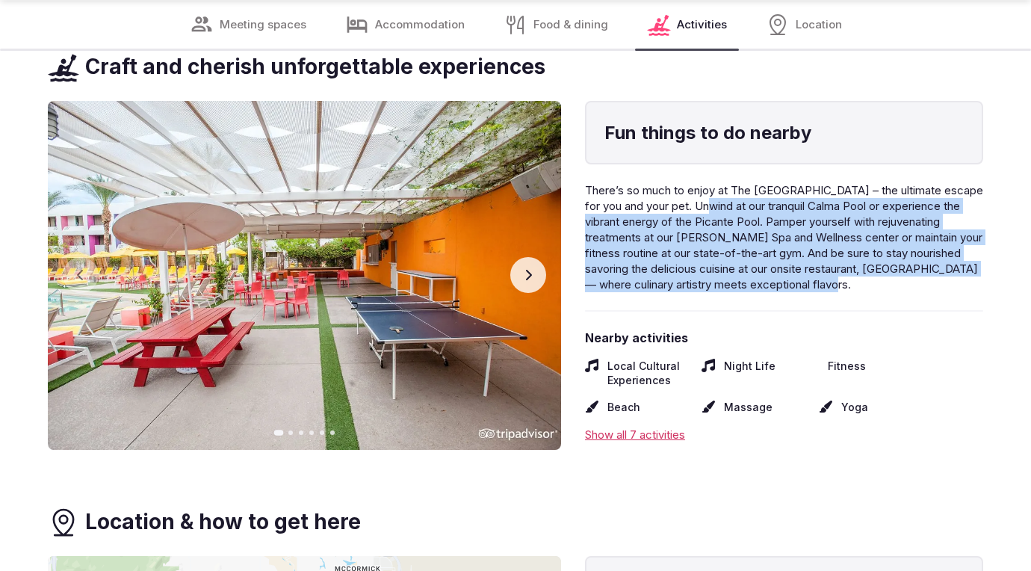
drag, startPoint x: 715, startPoint y: 199, endPoint x: 935, endPoint y: 278, distance: 233.1
click at [935, 278] on p "There’s so much to enjoy at The Monarch Hotel Scottsdale – the ultimate escape …" at bounding box center [784, 237] width 398 height 110
drag, startPoint x: 935, startPoint y: 278, endPoint x: 718, endPoint y: 202, distance: 229.3
click at [718, 202] on p "There’s so much to enjoy at The Monarch Hotel Scottsdale – the ultimate escape …" at bounding box center [784, 237] width 398 height 110
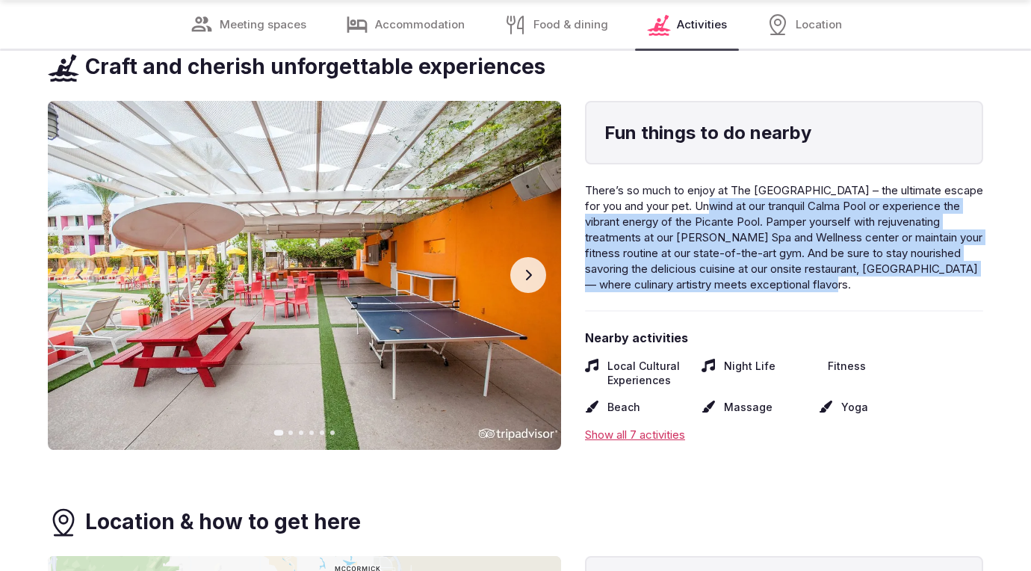
click at [718, 202] on span "There’s so much to enjoy at The Monarch Hotel Scottsdale – the ultimate escape …" at bounding box center [784, 237] width 398 height 108
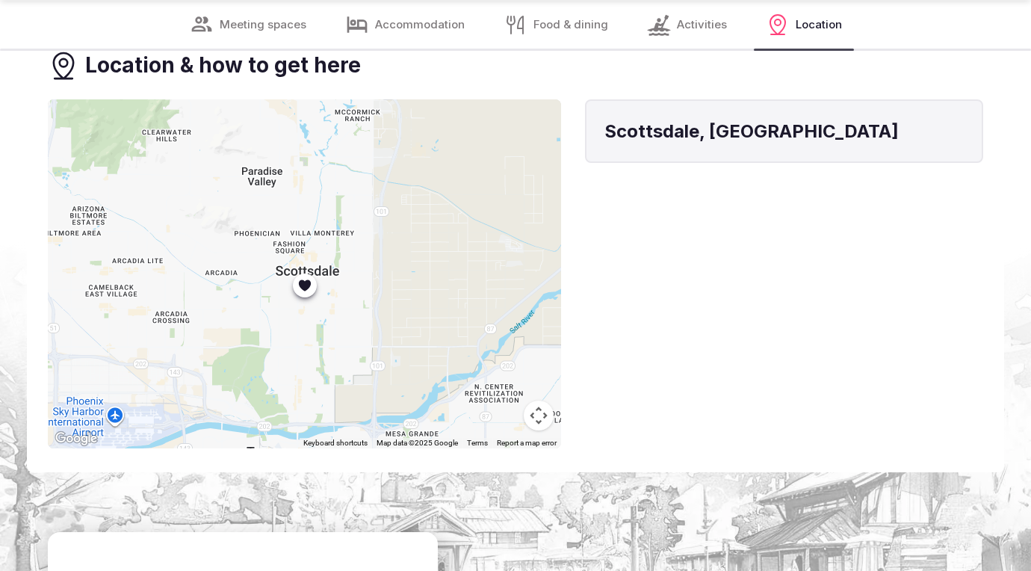
scroll to position [2986, 0]
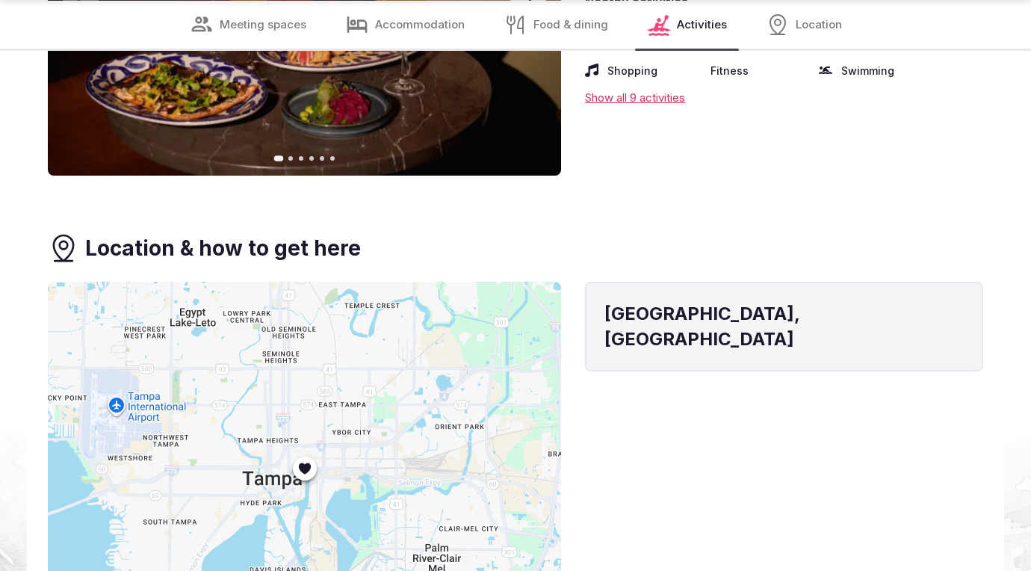
scroll to position [2902, 0]
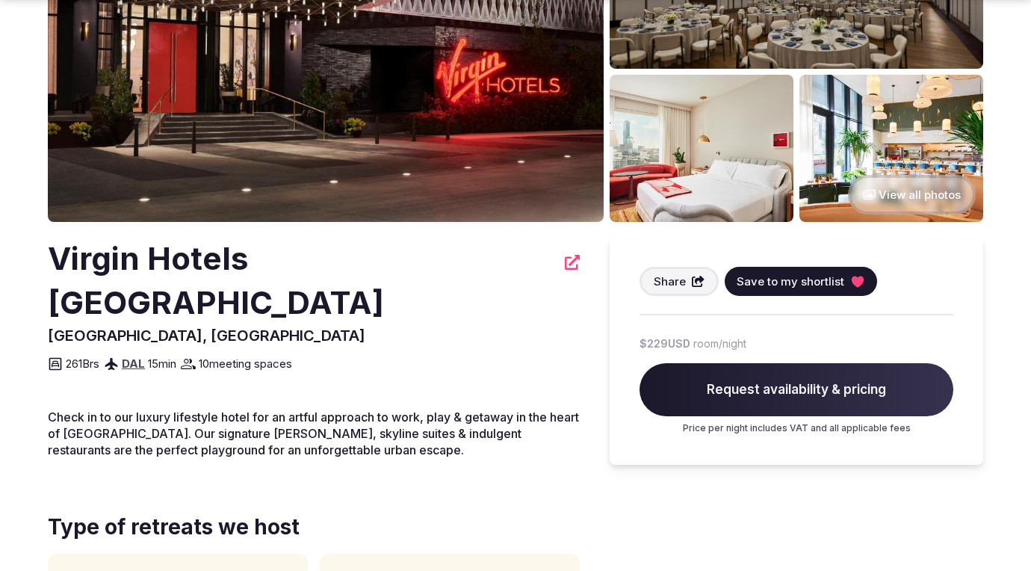
scroll to position [216, 0]
